Goal: Task Accomplishment & Management: Use online tool/utility

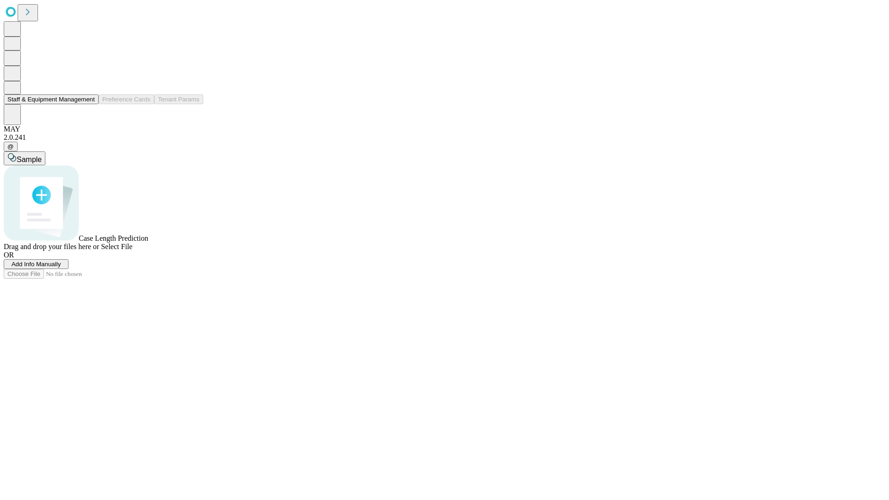
click at [88, 104] on button "Staff & Equipment Management" at bounding box center [51, 99] width 95 height 10
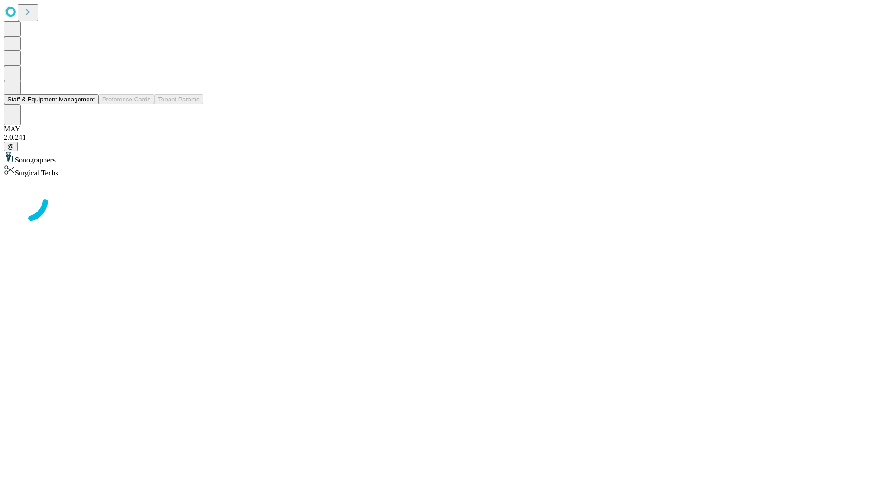
click at [88, 104] on button "Staff & Equipment Management" at bounding box center [51, 99] width 95 height 10
